Goal: Task Accomplishment & Management: Use online tool/utility

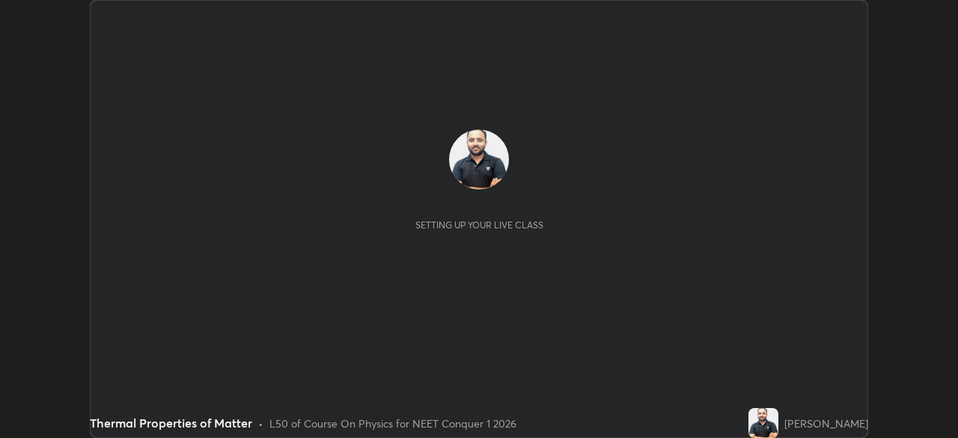
scroll to position [438, 957]
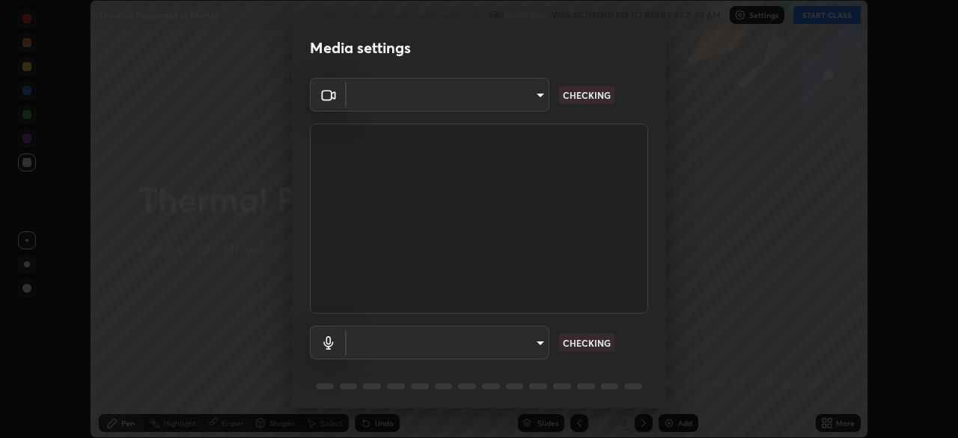
type input "68de15d3c7c539dd33a0a0d586817efffd9657a607fee3fdca6de5f810a24bd6"
type input "communications"
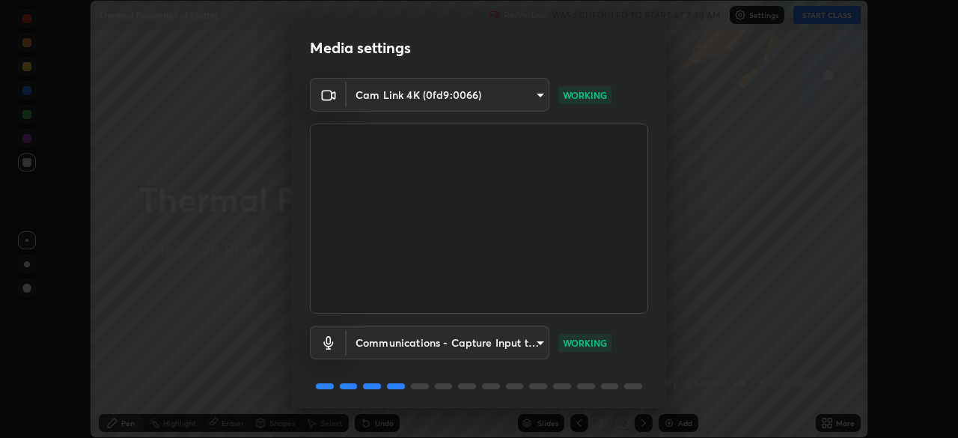
scroll to position [53, 0]
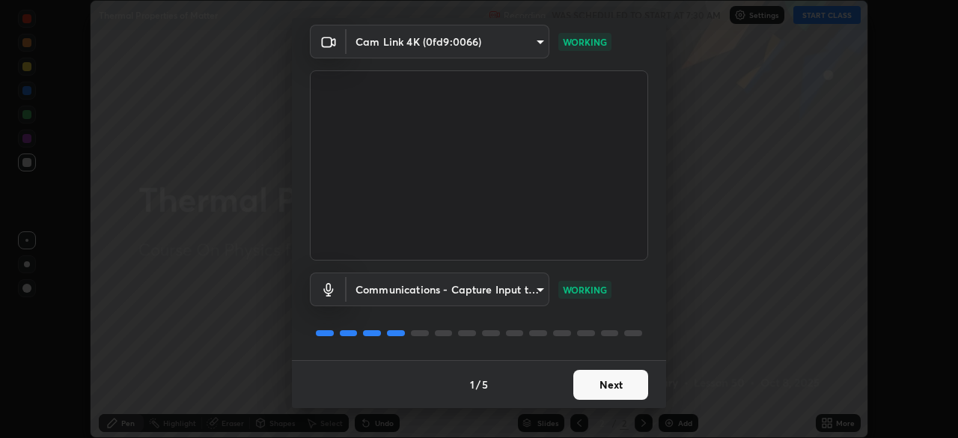
click at [614, 382] on button "Next" at bounding box center [610, 385] width 75 height 30
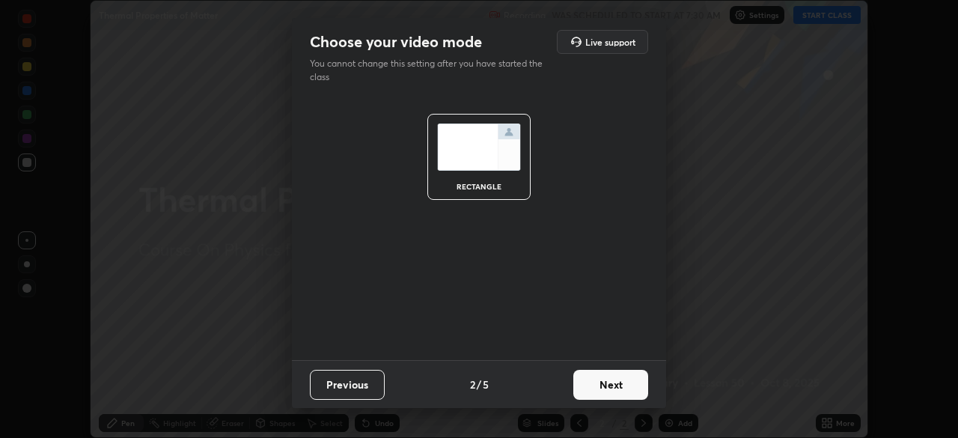
scroll to position [0, 0]
click at [604, 384] on button "Next" at bounding box center [610, 385] width 75 height 30
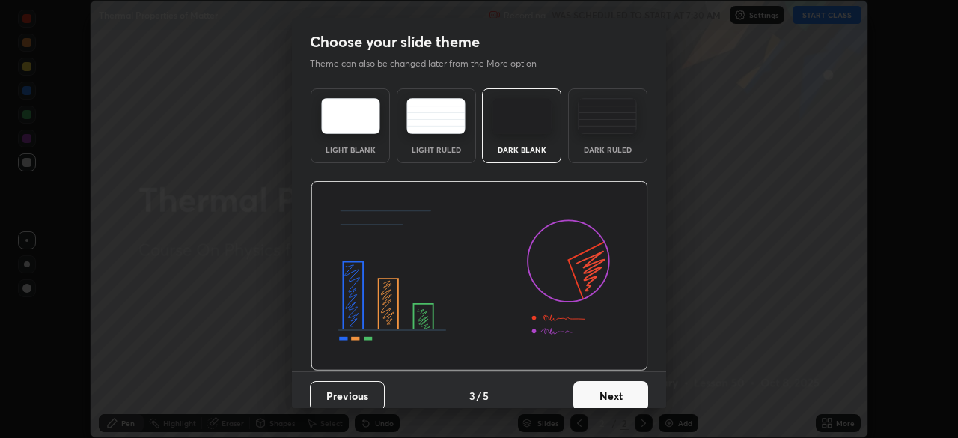
click at [597, 390] on button "Next" at bounding box center [610, 396] width 75 height 30
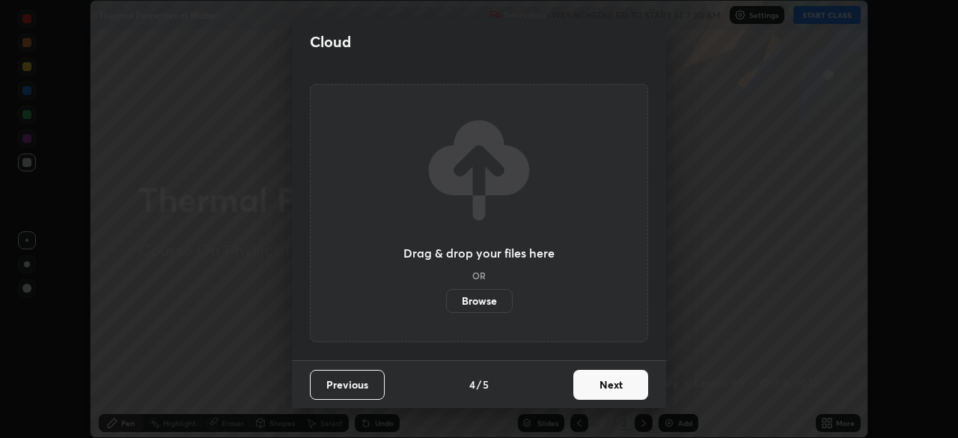
click at [594, 382] on button "Next" at bounding box center [610, 385] width 75 height 30
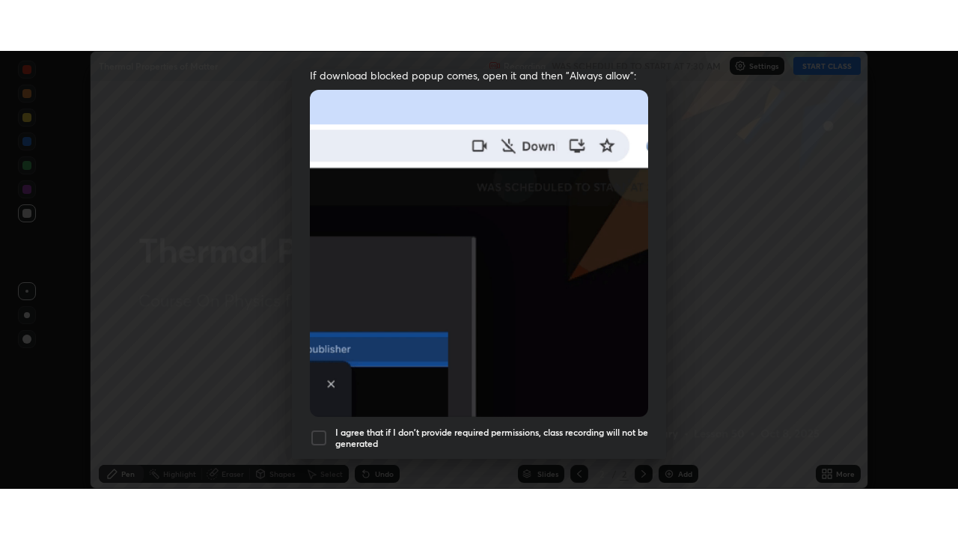
scroll to position [358, 0]
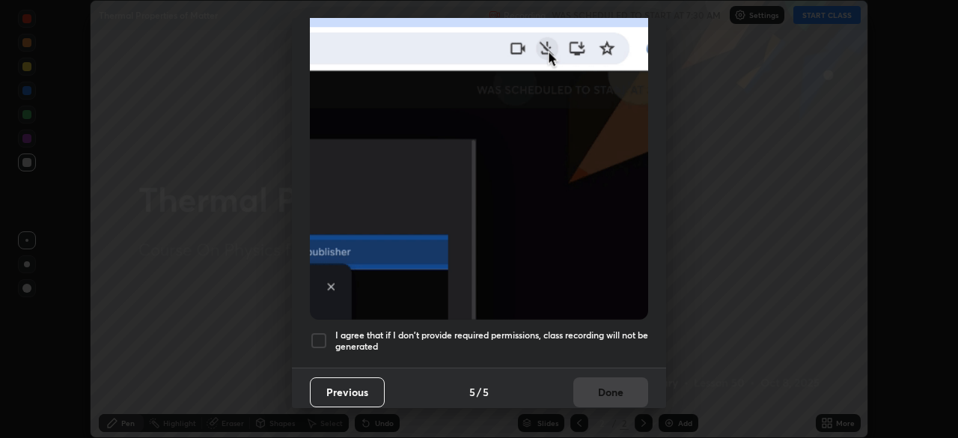
click at [316, 333] on div at bounding box center [319, 340] width 18 height 18
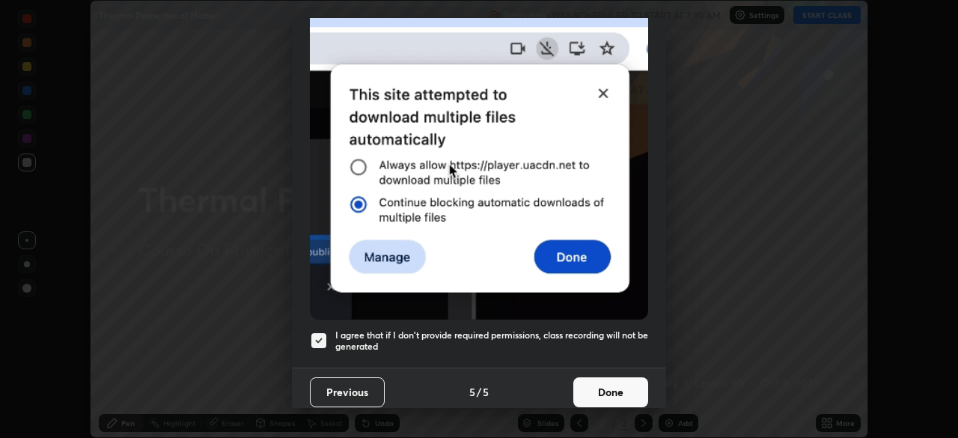
click at [587, 382] on button "Done" at bounding box center [610, 392] width 75 height 30
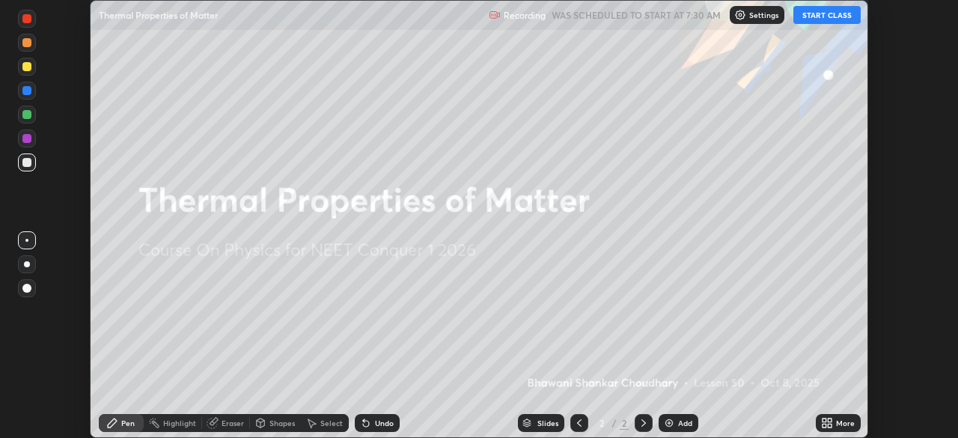
click at [826, 423] on icon at bounding box center [827, 423] width 12 height 12
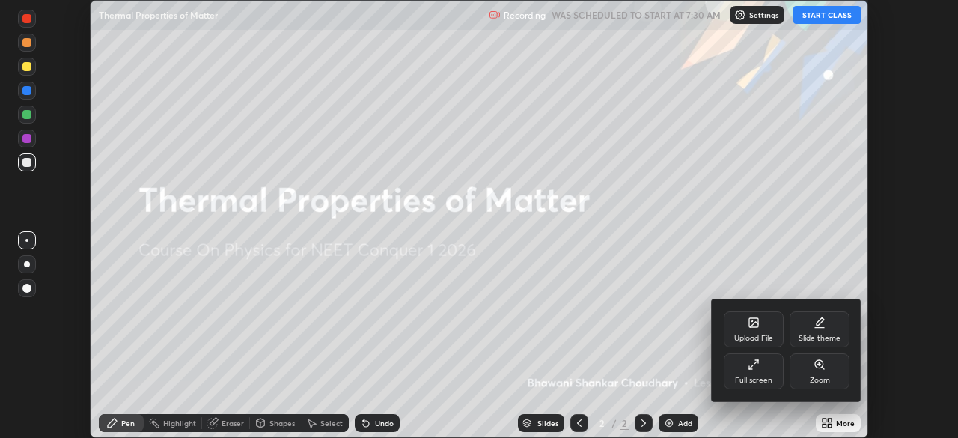
click at [751, 371] on div "Full screen" at bounding box center [753, 371] width 60 height 36
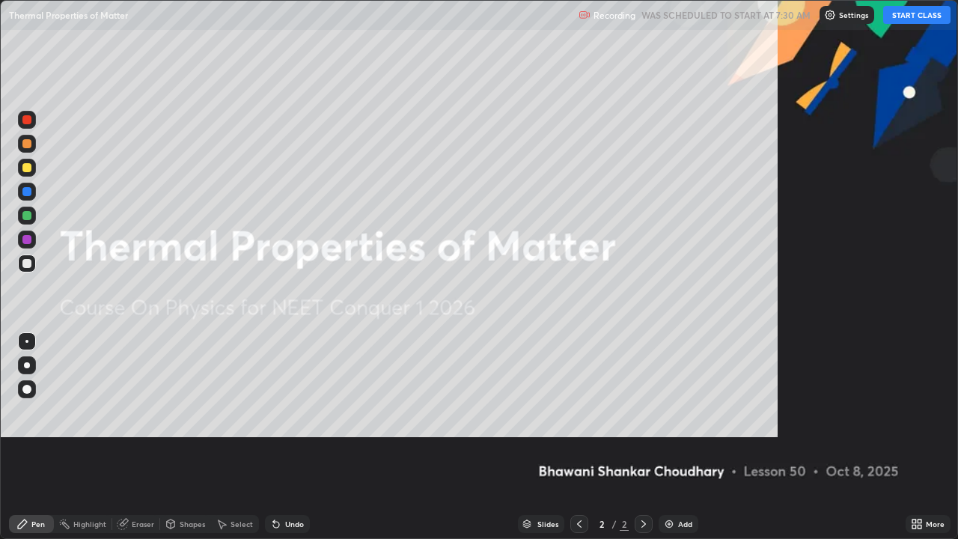
scroll to position [539, 958]
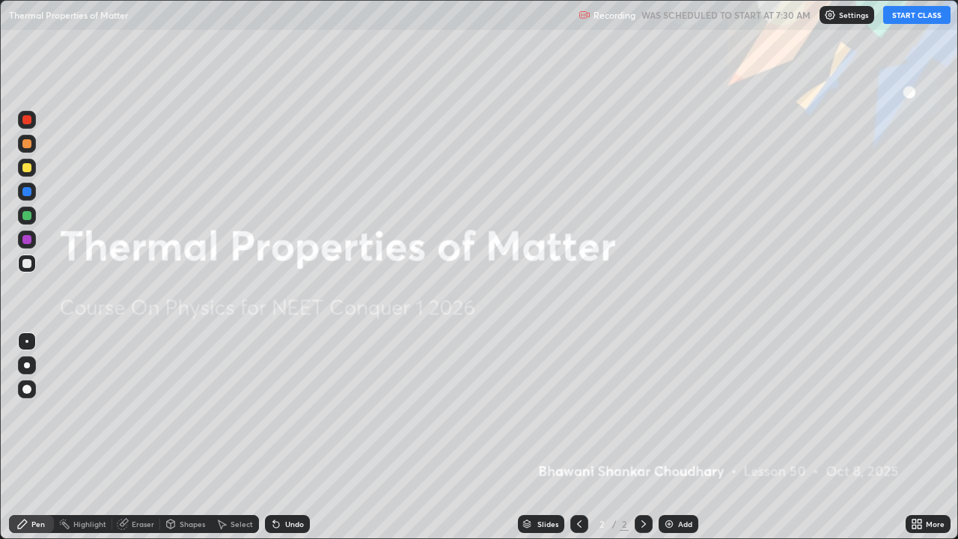
click at [925, 16] on button "START CLASS" at bounding box center [916, 15] width 67 height 18
click at [681, 437] on div "Add" at bounding box center [685, 523] width 14 height 7
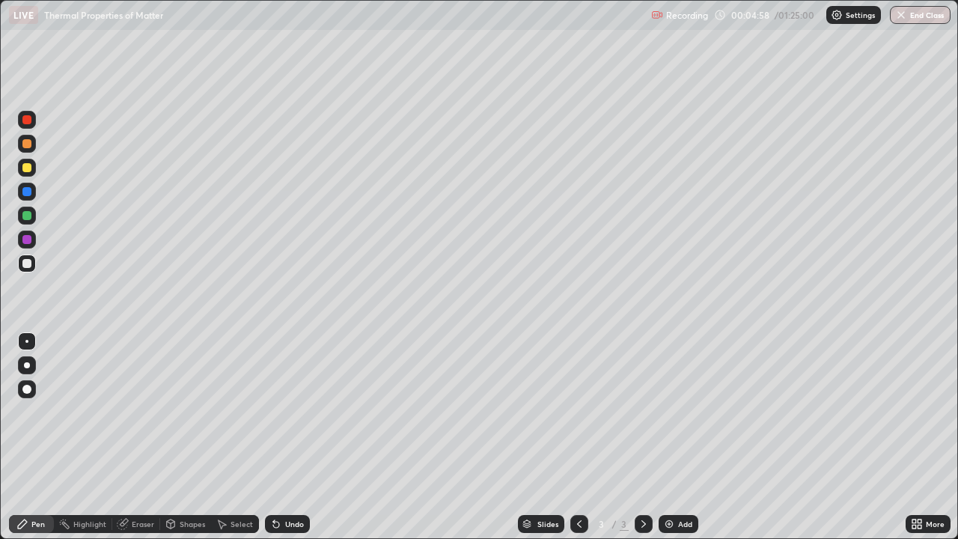
click at [674, 437] on div "Add" at bounding box center [678, 524] width 40 height 18
click at [678, 437] on div "Add" at bounding box center [685, 523] width 14 height 7
click at [576, 437] on icon at bounding box center [579, 524] width 12 height 12
click at [642, 437] on icon at bounding box center [643, 524] width 12 height 12
click at [579, 437] on icon at bounding box center [579, 524] width 12 height 12
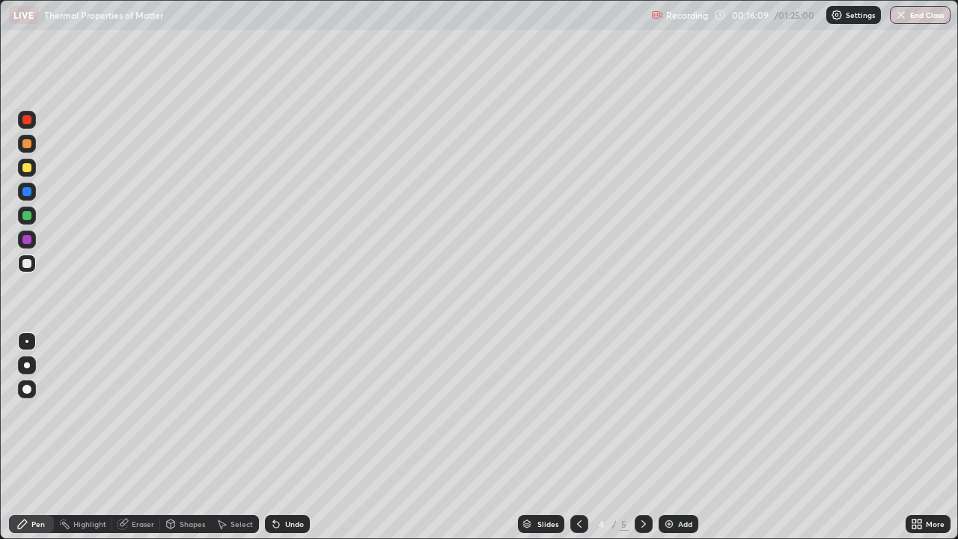
click at [578, 437] on icon at bounding box center [579, 524] width 12 height 12
click at [642, 437] on icon at bounding box center [643, 523] width 4 height 7
click at [642, 437] on icon at bounding box center [643, 524] width 12 height 12
click at [673, 437] on div "Add" at bounding box center [678, 524] width 40 height 18
click at [674, 437] on div "Add" at bounding box center [678, 524] width 40 height 18
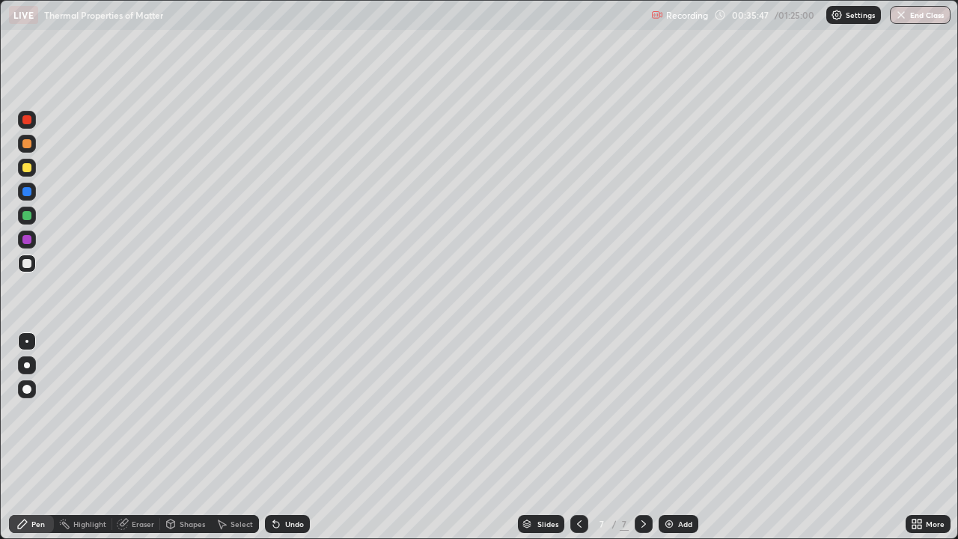
click at [685, 437] on div "Add" at bounding box center [685, 523] width 14 height 7
click at [274, 437] on icon at bounding box center [276, 524] width 6 height 6
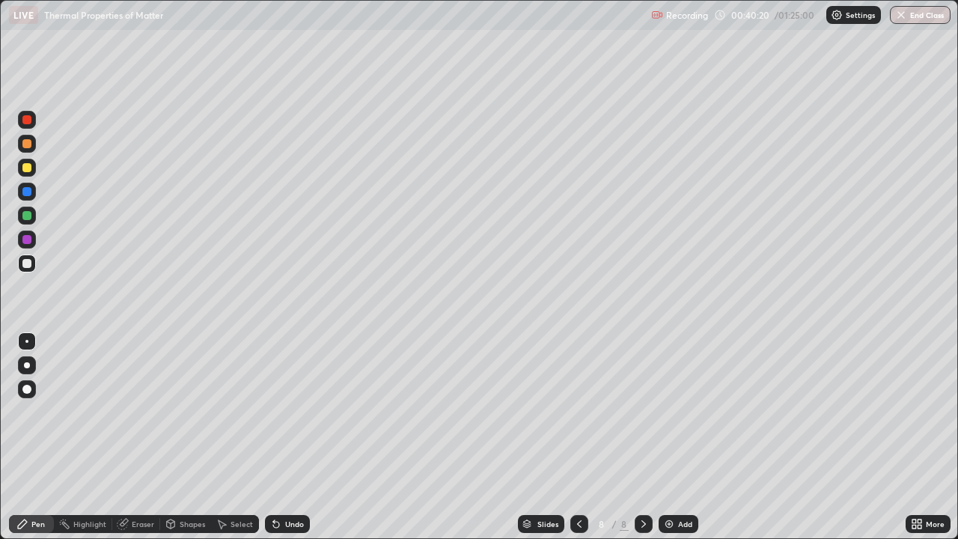
click at [678, 437] on div "Add" at bounding box center [685, 523] width 14 height 7
click at [681, 437] on div "Add" at bounding box center [685, 523] width 14 height 7
click at [915, 14] on button "End Class" at bounding box center [919, 15] width 61 height 18
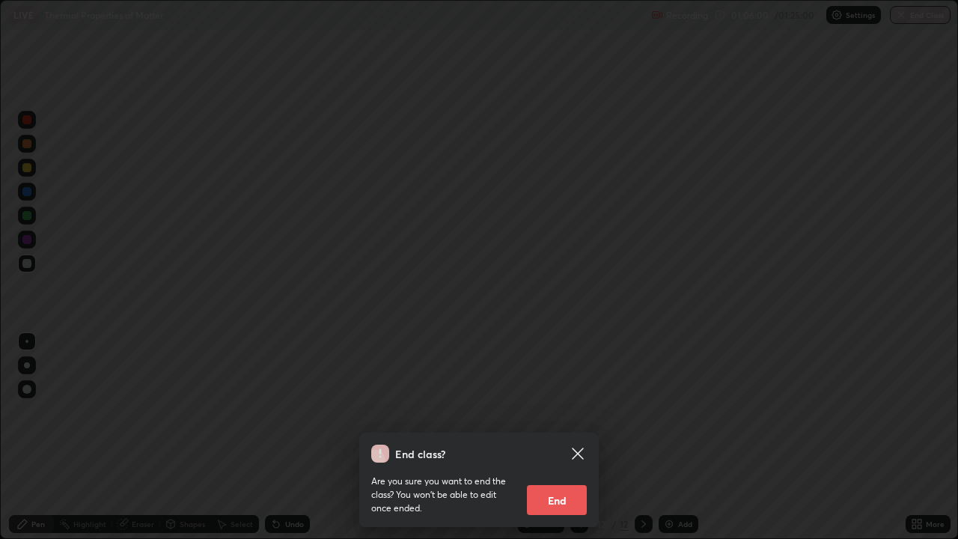
click at [548, 437] on button "End" at bounding box center [557, 500] width 60 height 30
